Goal: Information Seeking & Learning: Learn about a topic

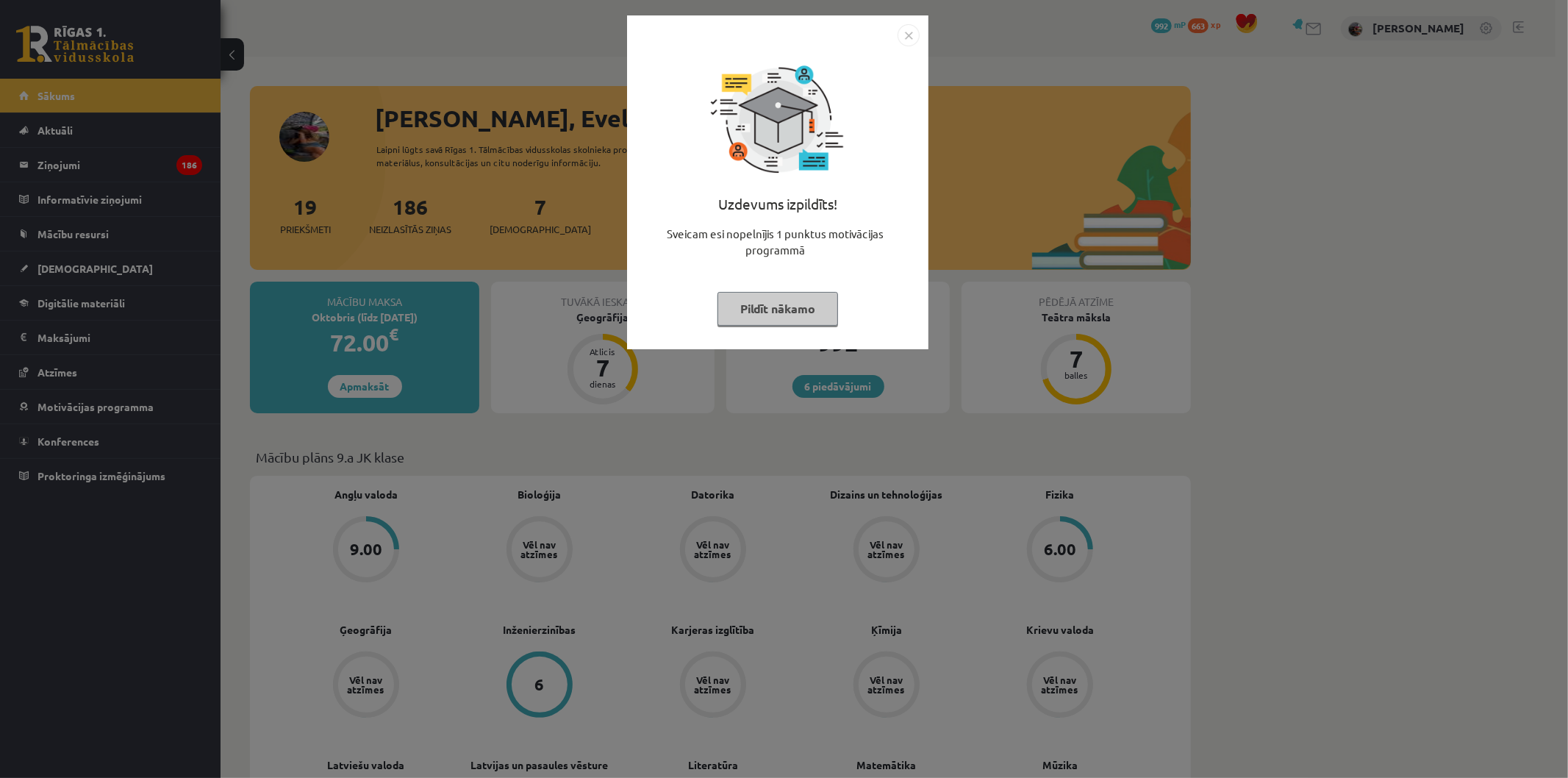
click at [785, 298] on button "Pildīt nākamo" at bounding box center [778, 308] width 121 height 34
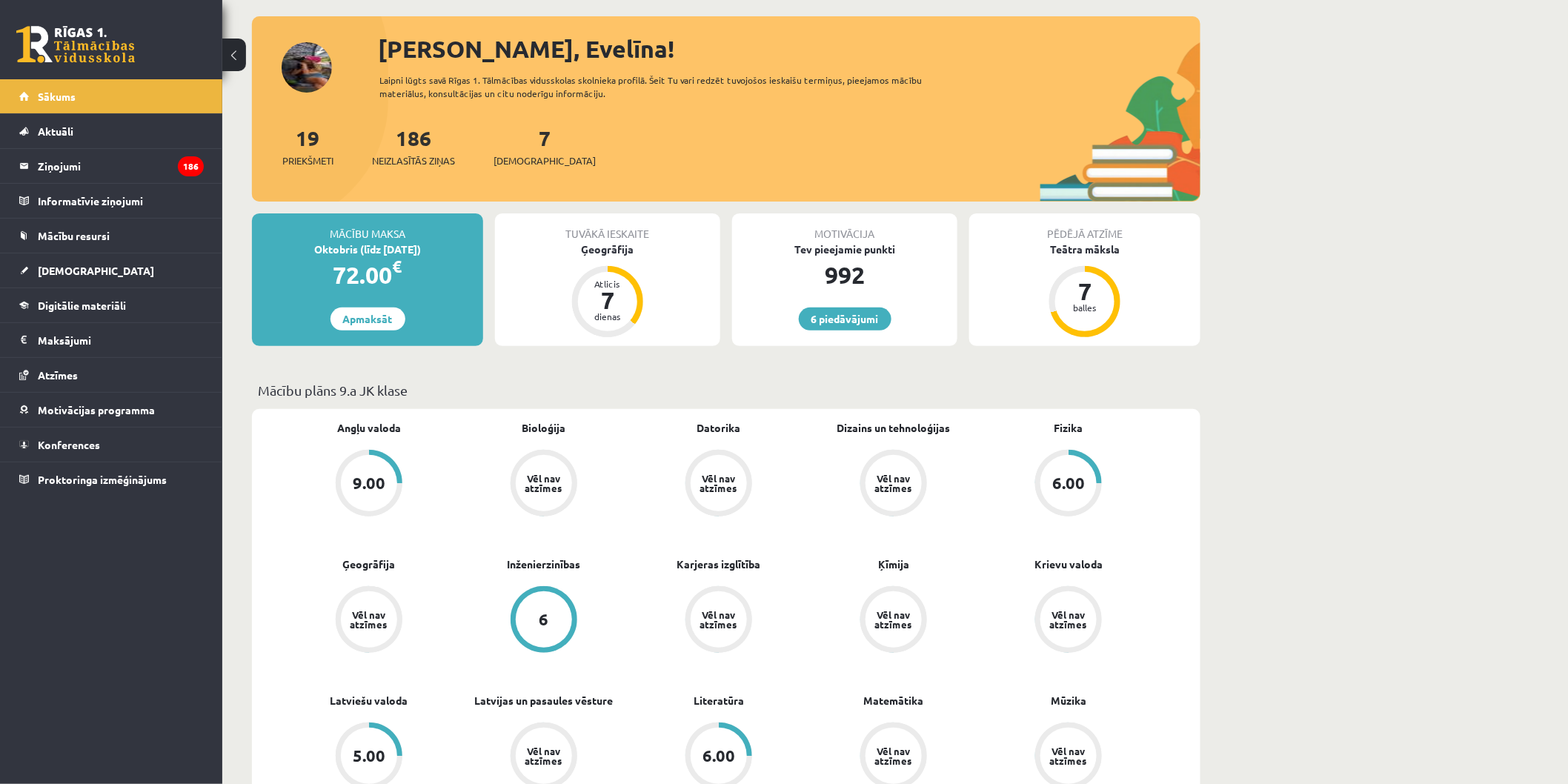
scroll to position [164, 0]
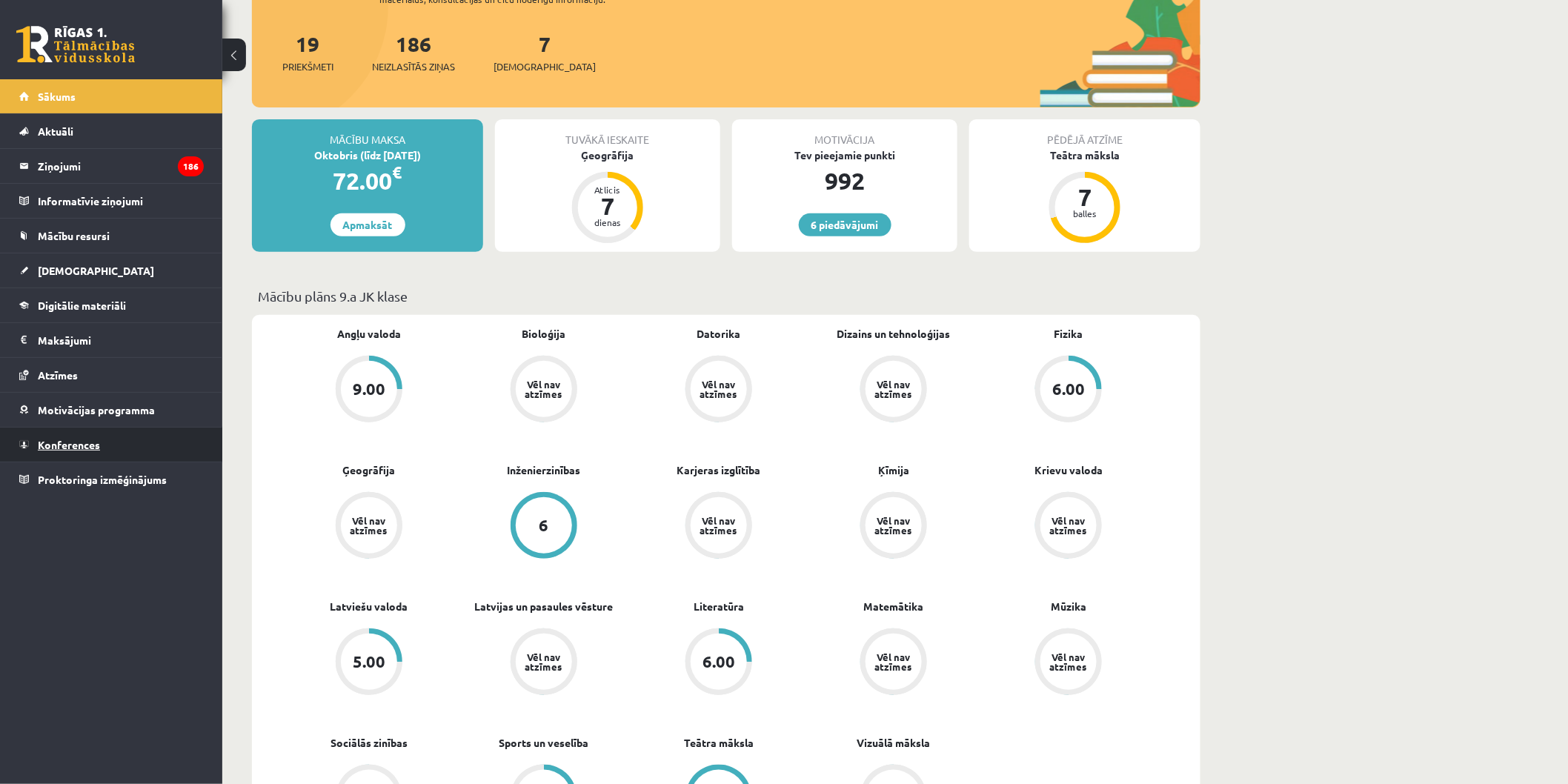
click at [61, 443] on span "Konferences" at bounding box center [68, 444] width 62 height 13
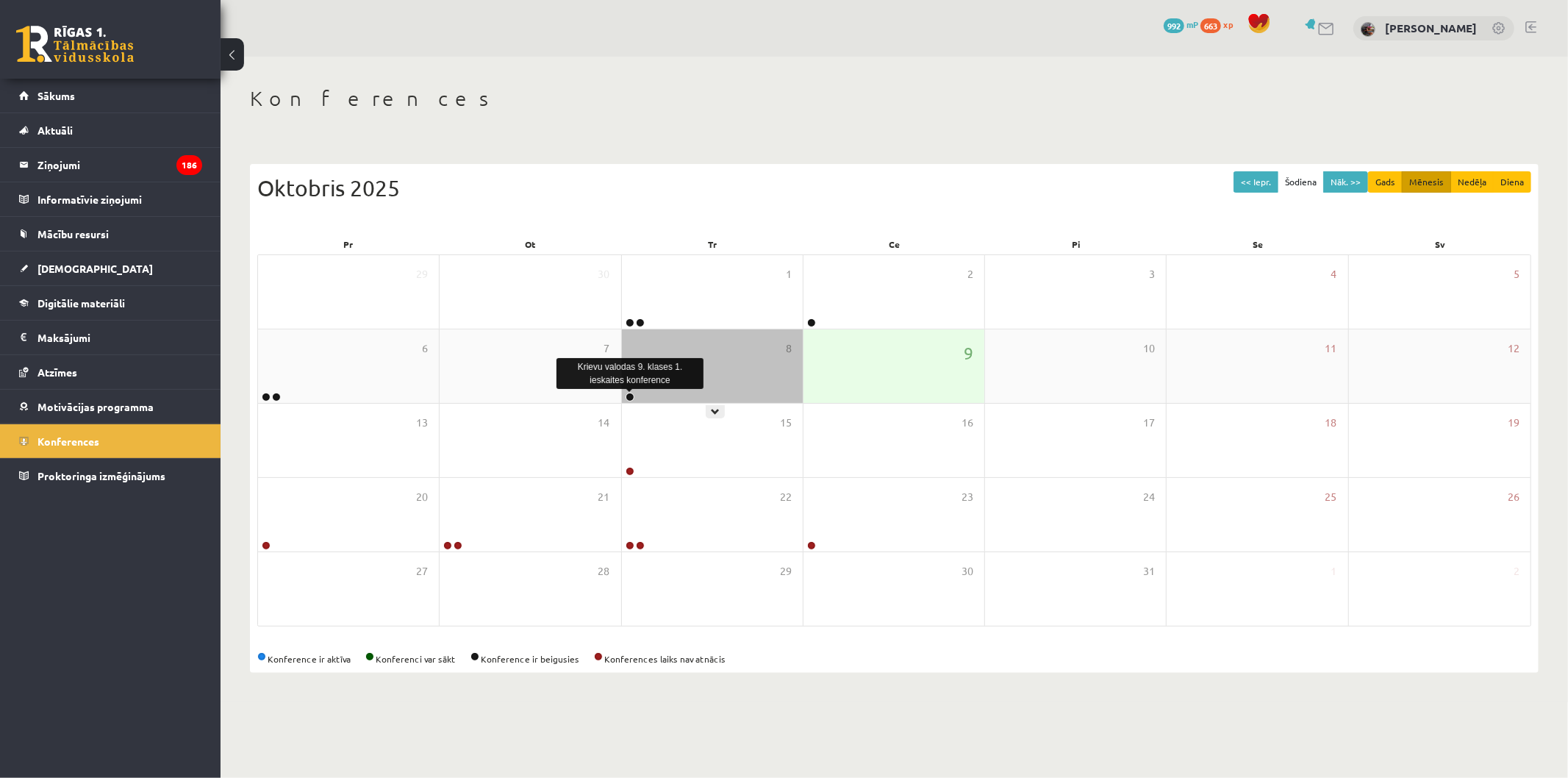
click at [633, 393] on link at bounding box center [630, 396] width 9 height 9
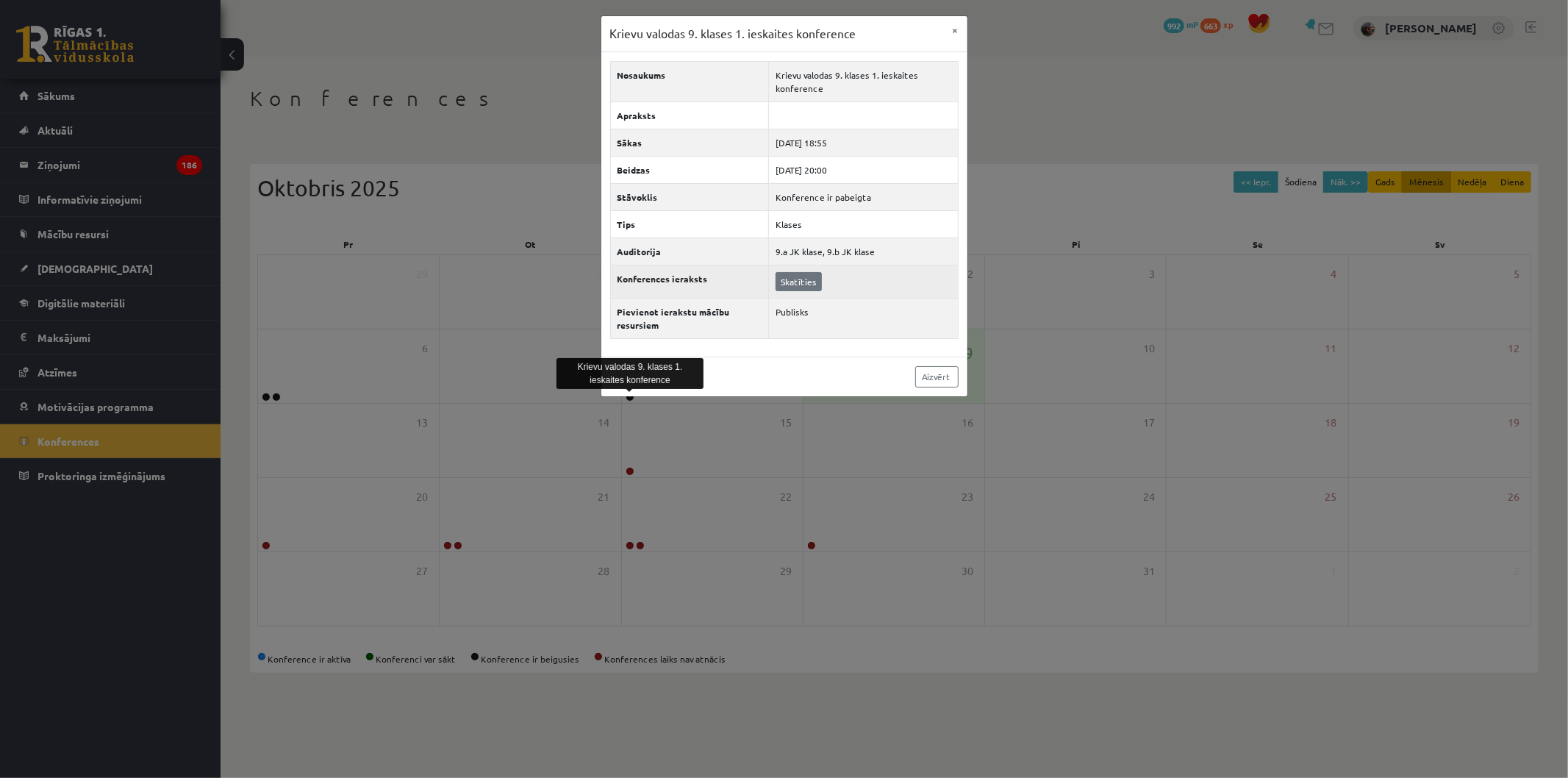
click at [777, 288] on td "Skatīties" at bounding box center [863, 281] width 190 height 33
click at [777, 288] on link "Skatīties" at bounding box center [798, 282] width 46 height 20
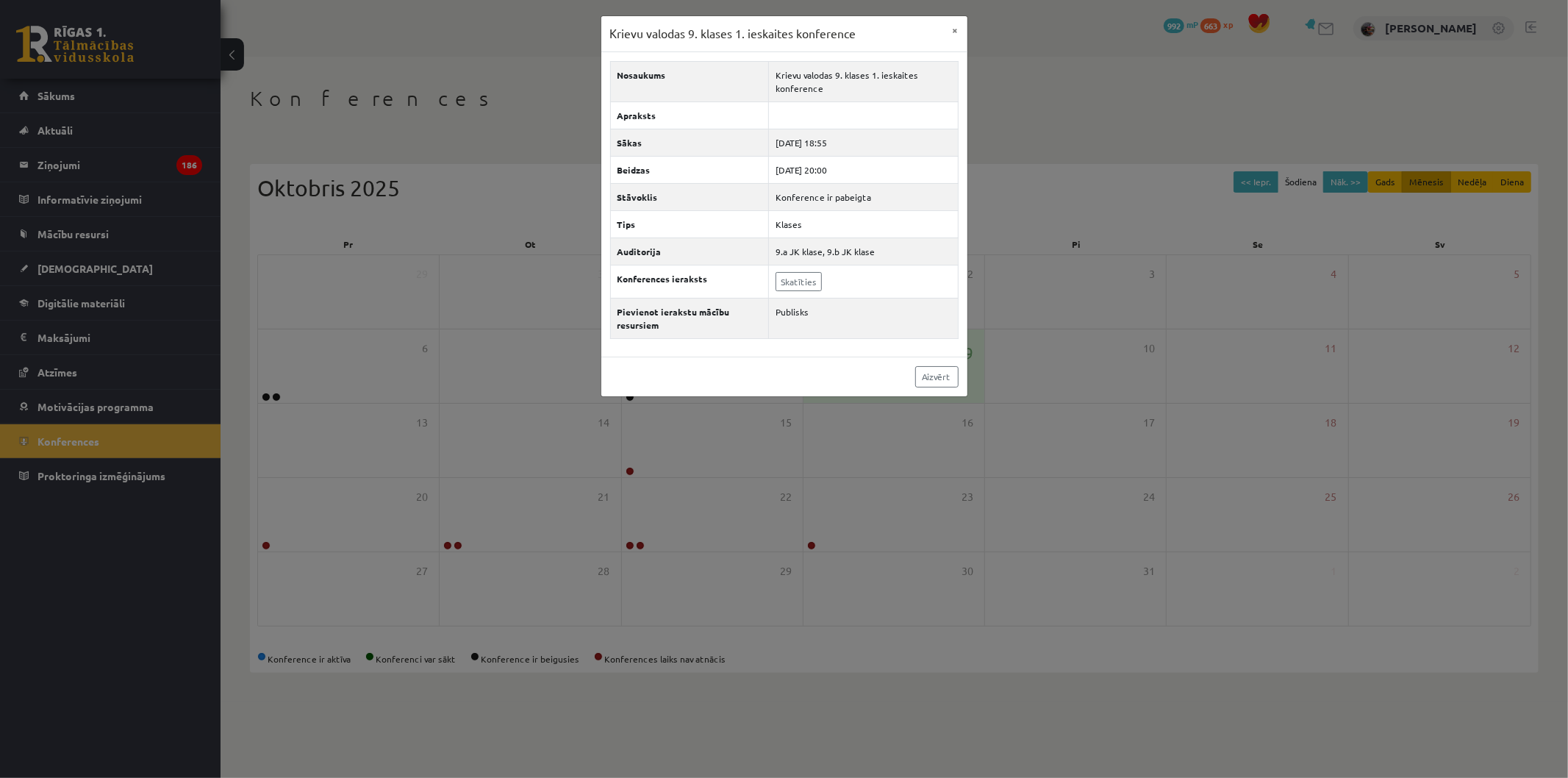
click at [535, 251] on div "Krievu valodas 9. klases 1. ieskaites konference × Nosaukums Krievu valodas 9. …" at bounding box center [784, 389] width 1568 height 778
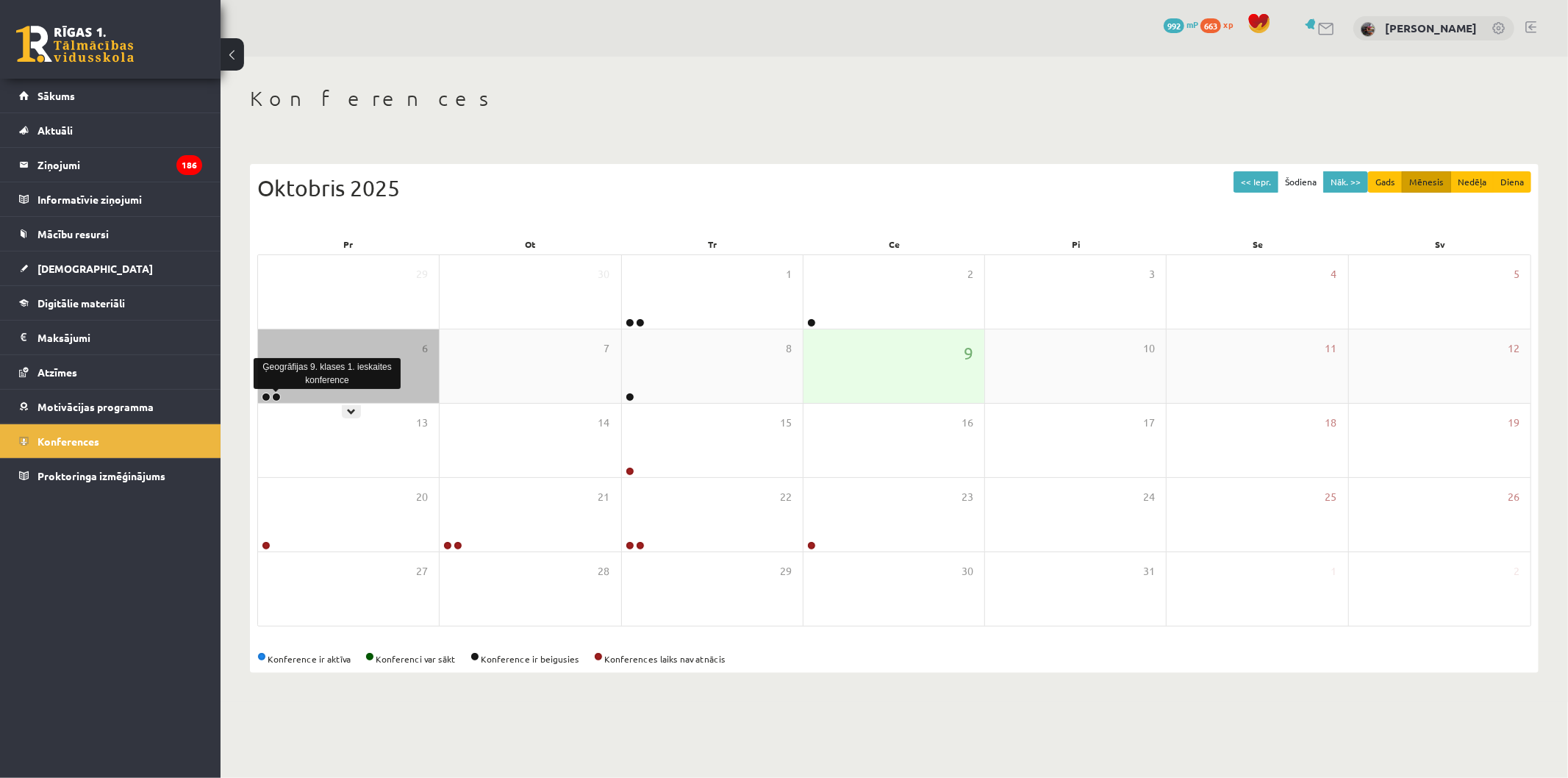
click at [275, 395] on link at bounding box center [276, 396] width 9 height 9
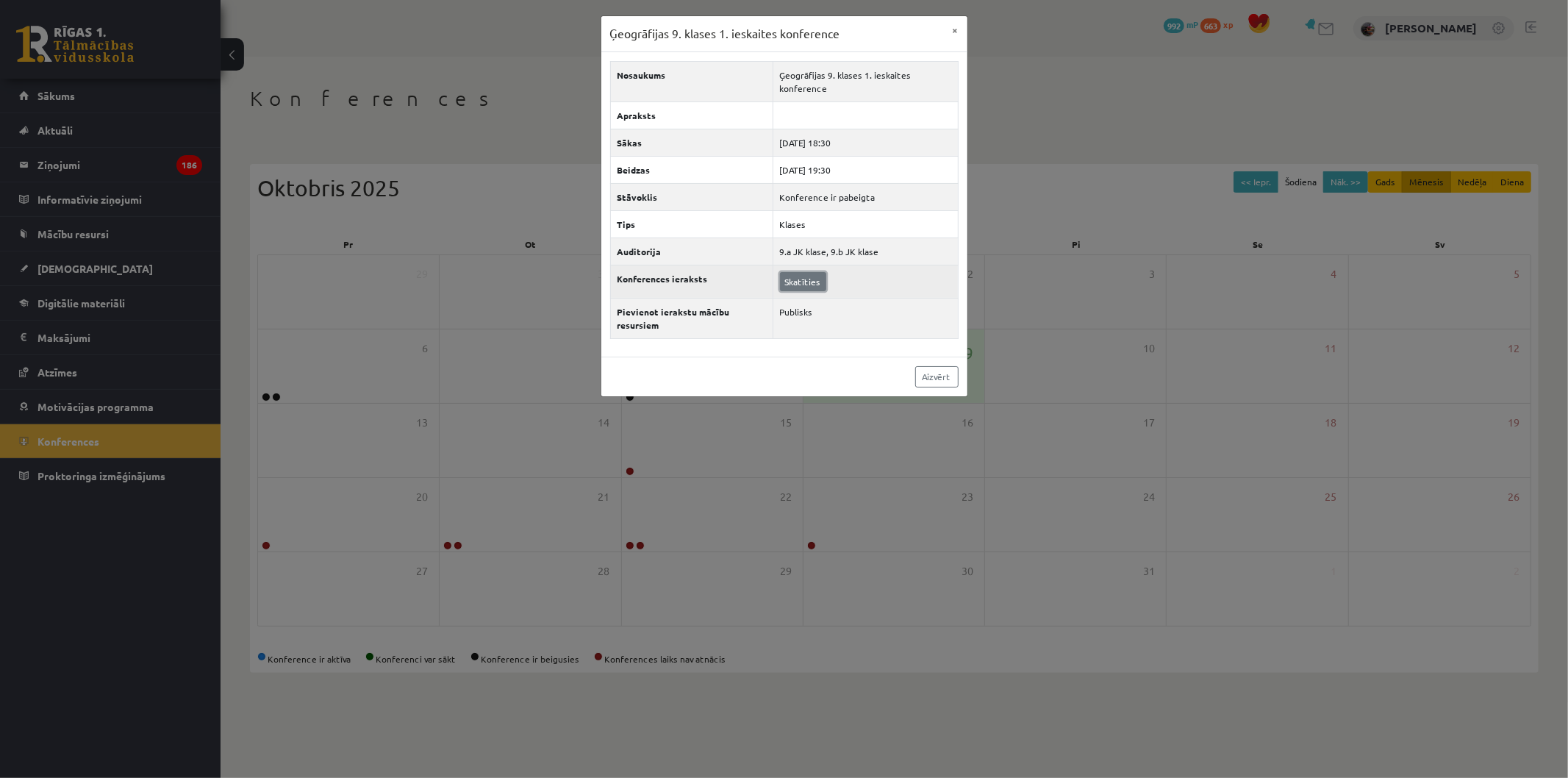
click at [811, 282] on link "Skatīties" at bounding box center [803, 282] width 46 height 20
click at [812, 284] on link "Skatīties" at bounding box center [803, 282] width 46 height 20
click at [740, 454] on div "Ģeogrāfijas 9. klases 1. ieskaites konference × Nosaukums Ģeogrāfijas 9. klases…" at bounding box center [784, 389] width 1568 height 778
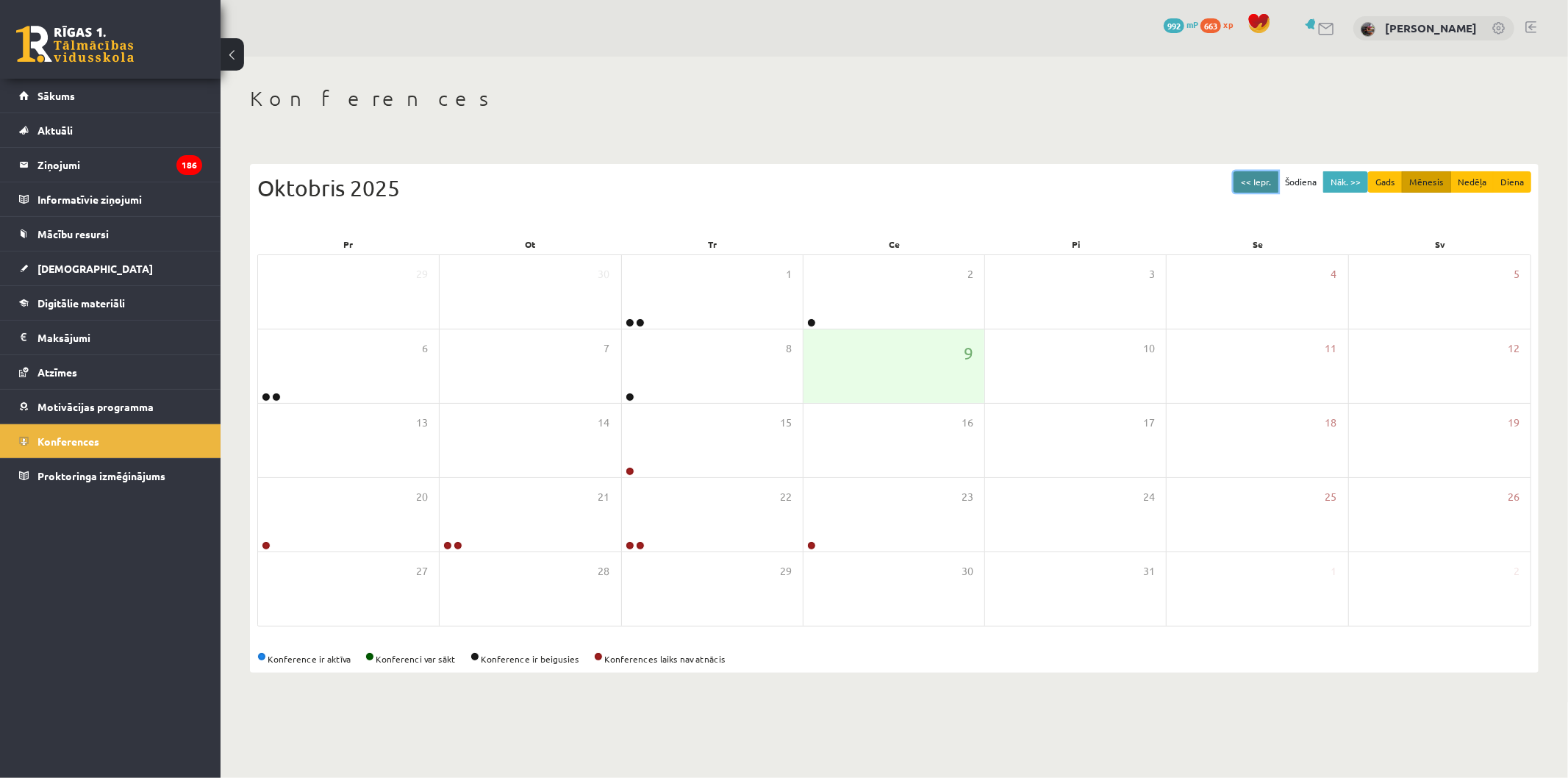
click at [1241, 186] on button "<< Iepr." at bounding box center [1256, 182] width 44 height 21
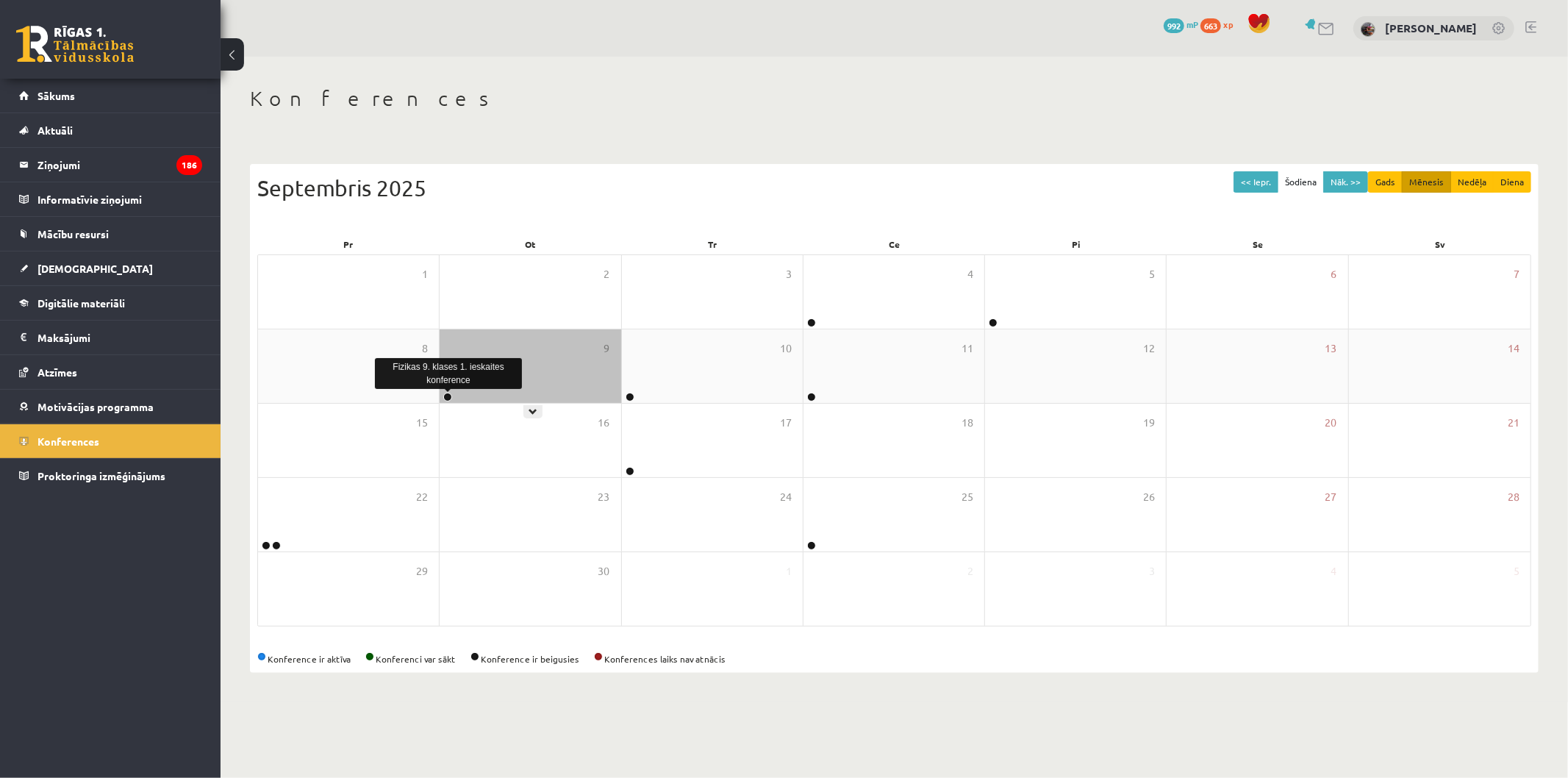
click at [446, 399] on link at bounding box center [447, 396] width 9 height 9
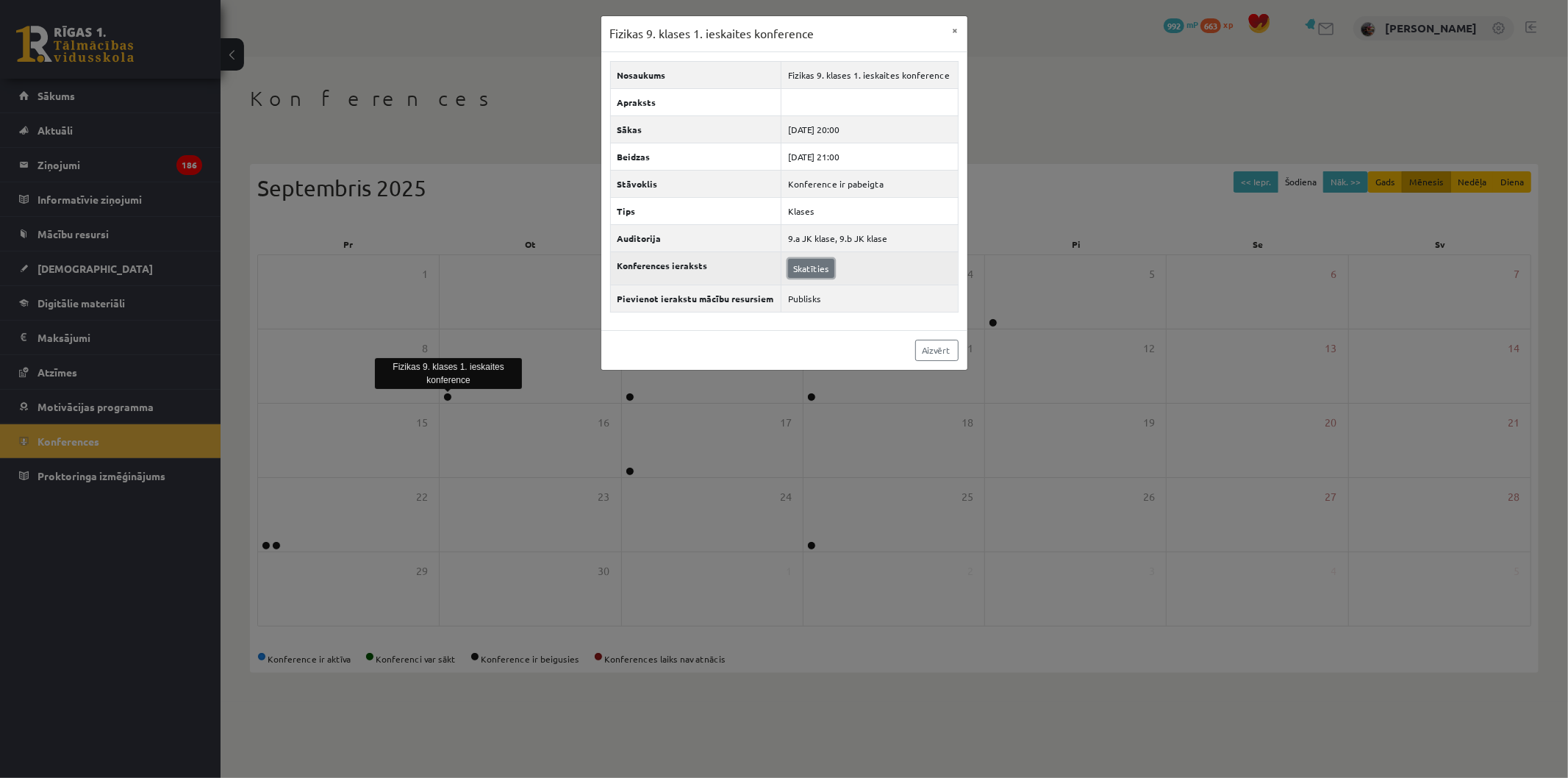
click at [810, 275] on link "Skatīties" at bounding box center [811, 268] width 46 height 20
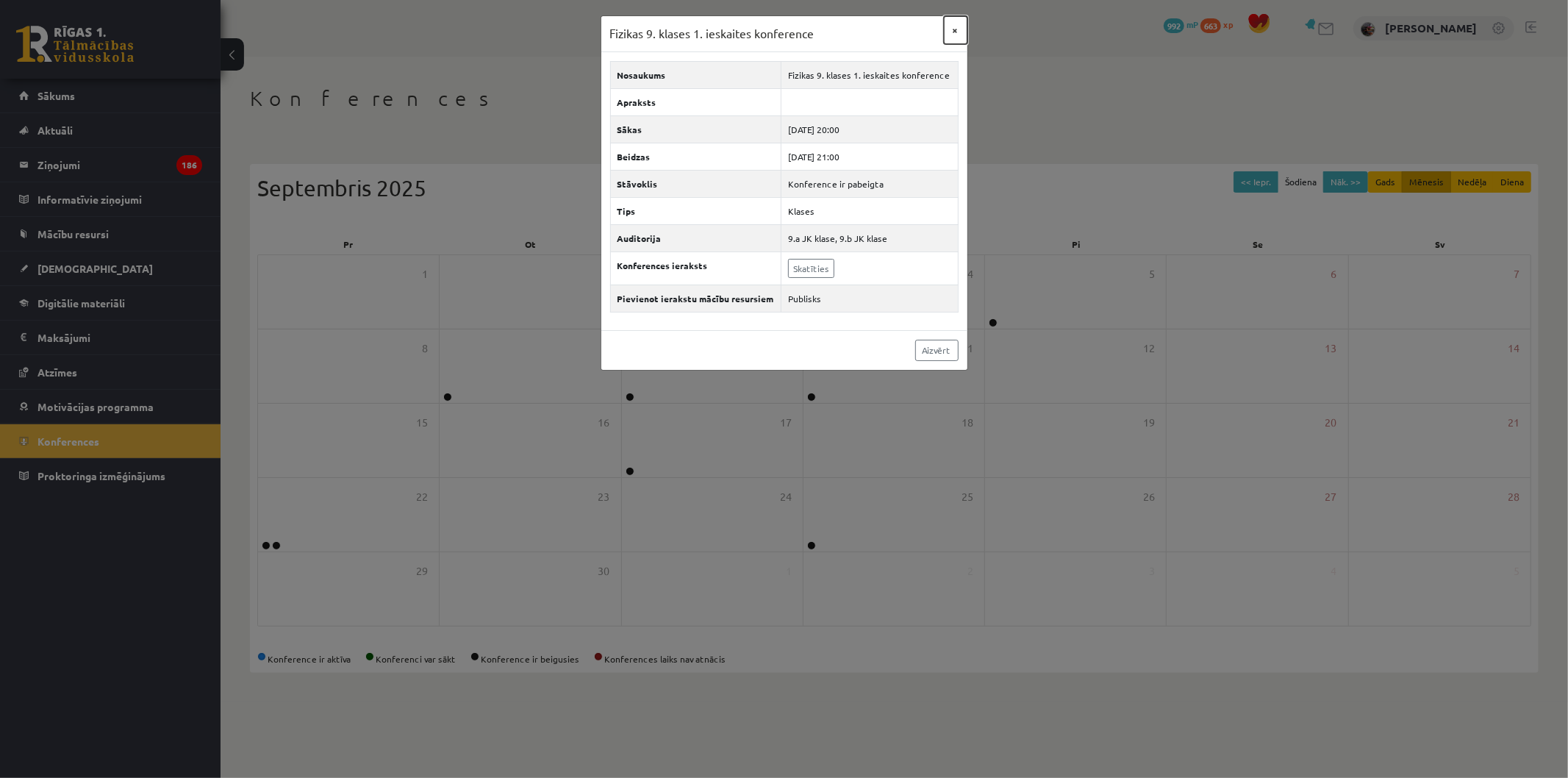
click at [954, 27] on button "×" at bounding box center [956, 30] width 23 height 28
